Goal: Information Seeking & Learning: Learn about a topic

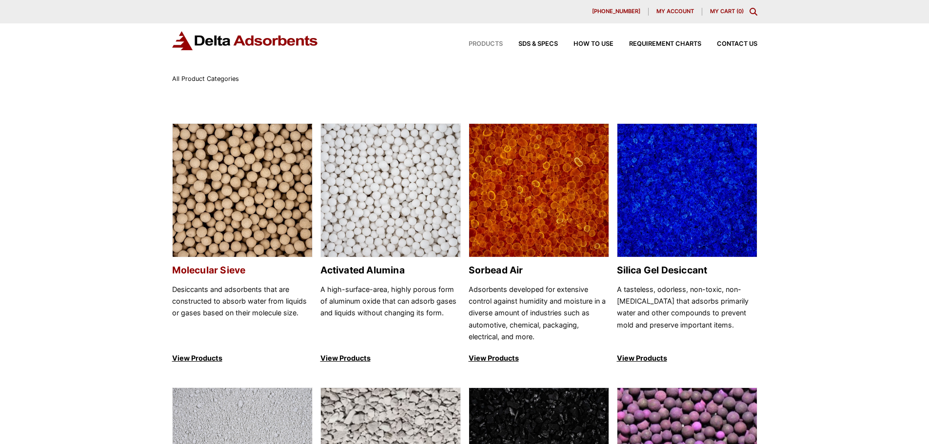
click at [264, 236] on img at bounding box center [242, 191] width 139 height 134
click at [662, 214] on img at bounding box center [686, 191] width 139 height 134
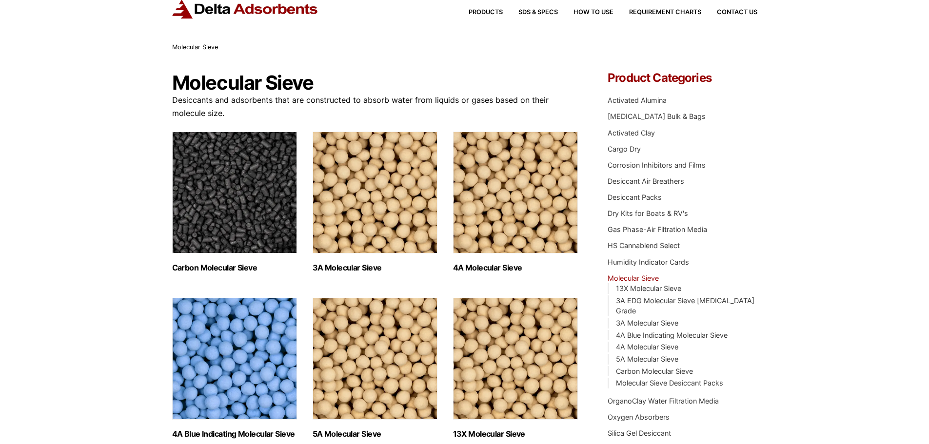
scroll to position [49, 0]
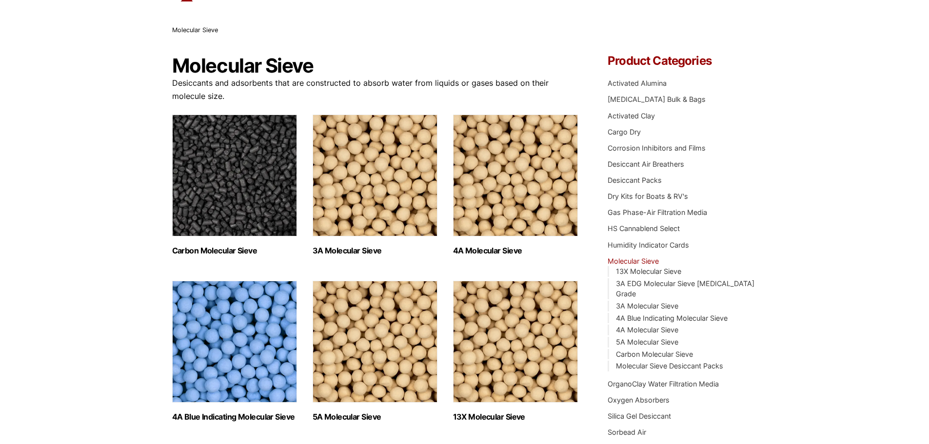
click at [474, 215] on img "Visit product category 4A Molecular Sieve" at bounding box center [515, 176] width 125 height 122
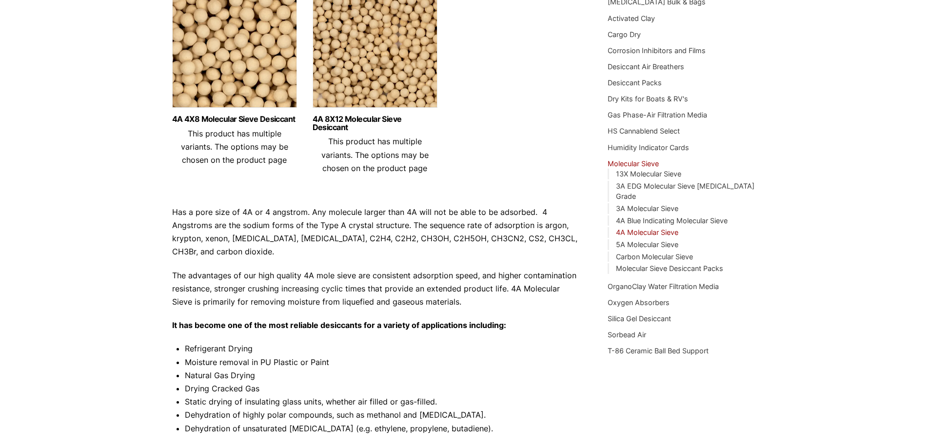
scroll to position [292, 0]
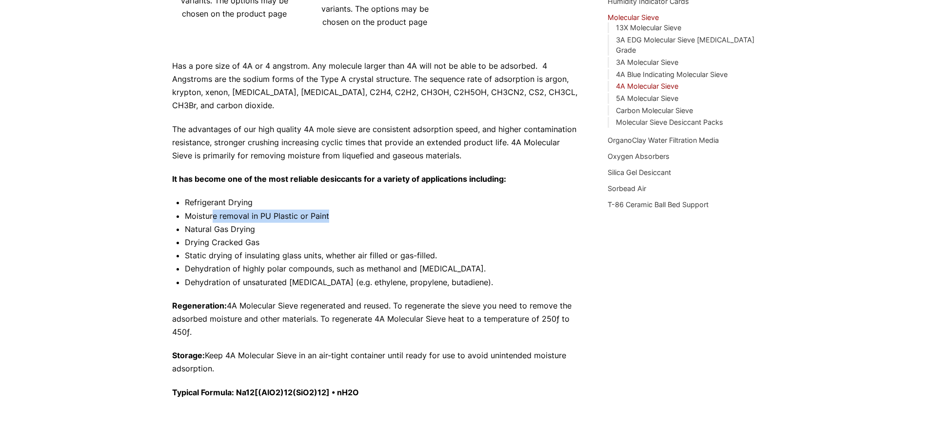
drag, startPoint x: 211, startPoint y: 220, endPoint x: 329, endPoint y: 218, distance: 117.5
click at [329, 218] on li "Moisture removal in PU Plastic or Paint" at bounding box center [382, 216] width 394 height 13
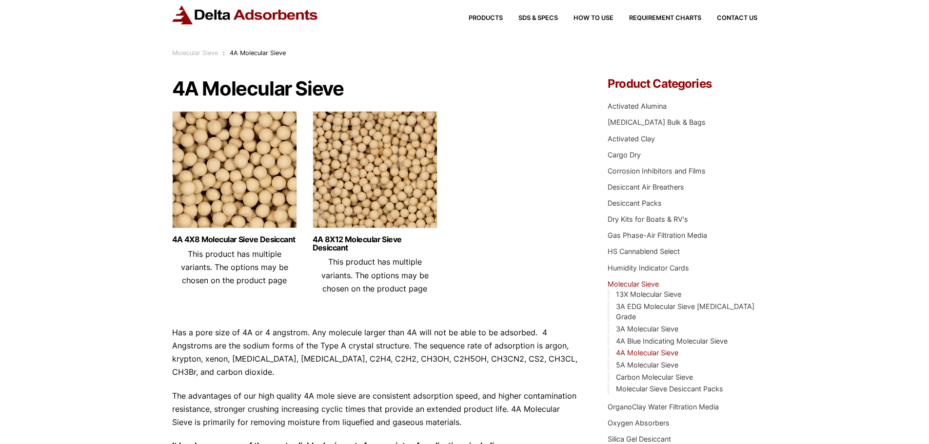
scroll to position [0, 0]
